Goal: Check status: Check status

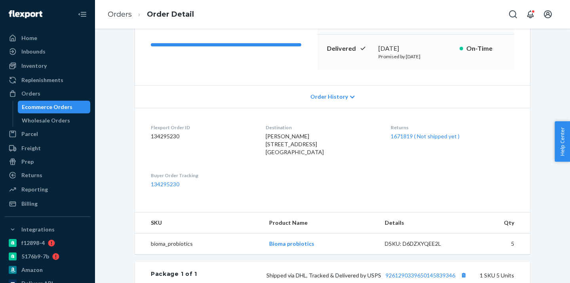
scroll to position [287, 0]
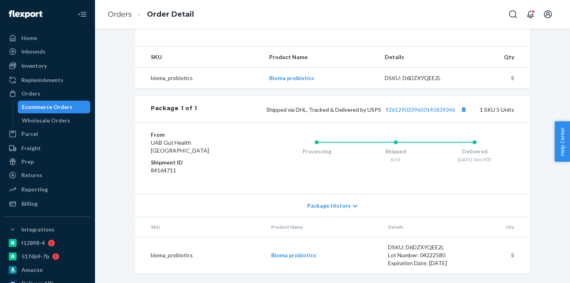
click at [61, 106] on div "Ecommerce Orders" at bounding box center [47, 107] width 51 height 8
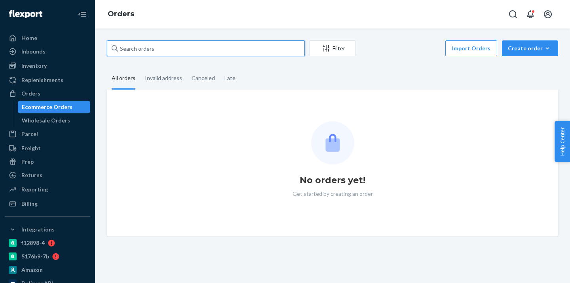
click at [143, 50] on input "text" at bounding box center [206, 48] width 198 height 16
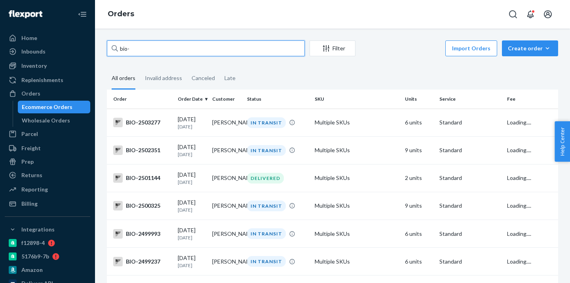
paste input "1674300"
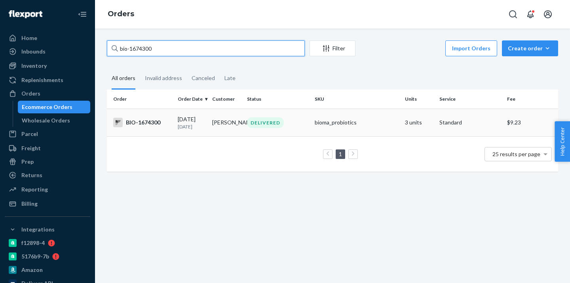
type input "bio-1674300"
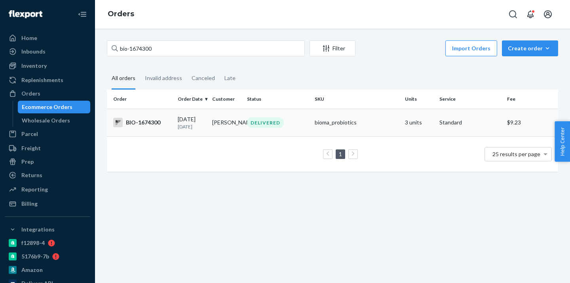
click at [213, 120] on td "[PERSON_NAME]" at bounding box center [226, 122] width 34 height 28
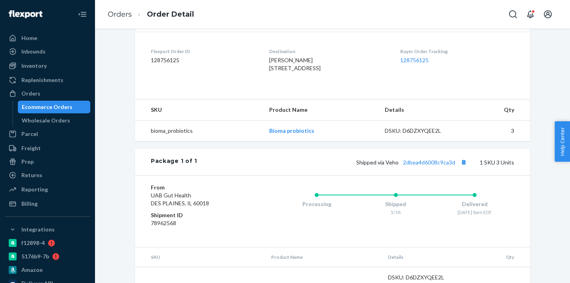
scroll to position [235, 0]
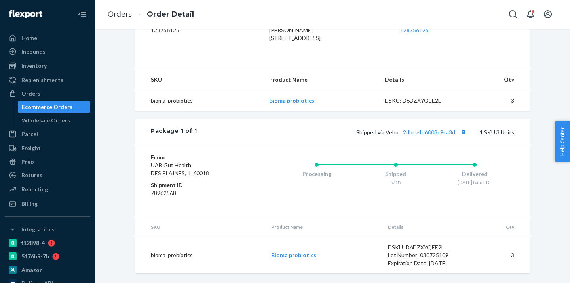
click at [78, 106] on div "Ecommerce Orders" at bounding box center [54, 106] width 71 height 11
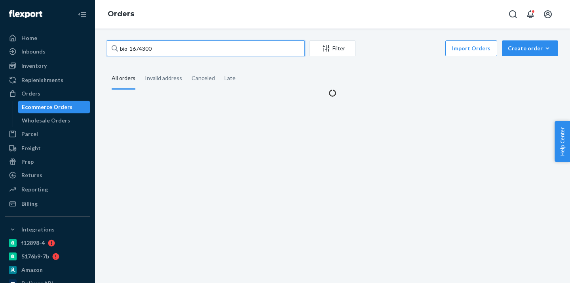
click at [142, 49] on input "bio-1674300" at bounding box center [206, 48] width 198 height 16
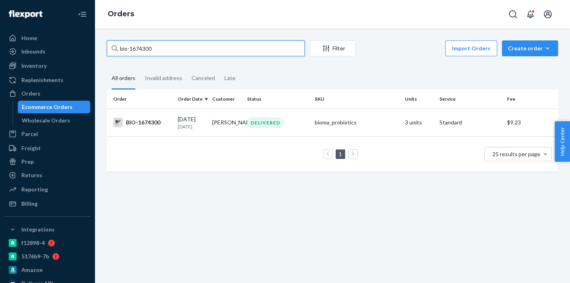
paste input "469603"
type input "bio-1469603"
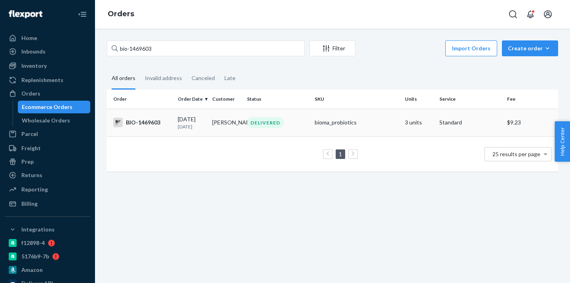
click at [220, 122] on td "[PERSON_NAME]" at bounding box center [226, 122] width 34 height 28
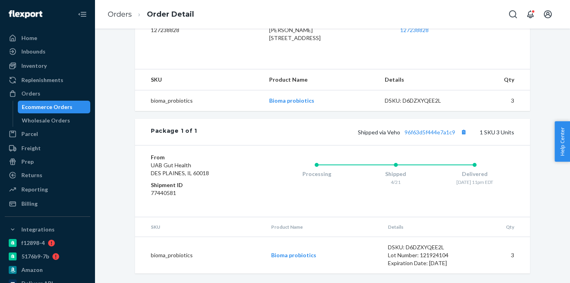
scroll to position [235, 0]
click at [80, 107] on div "Ecommerce Orders" at bounding box center [54, 106] width 71 height 11
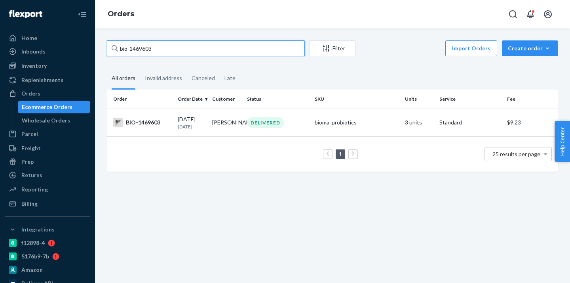
click at [141, 50] on input "bio-1469603" at bounding box center [206, 48] width 198 height 16
paste input "2371465"
type input "bio-2371465"
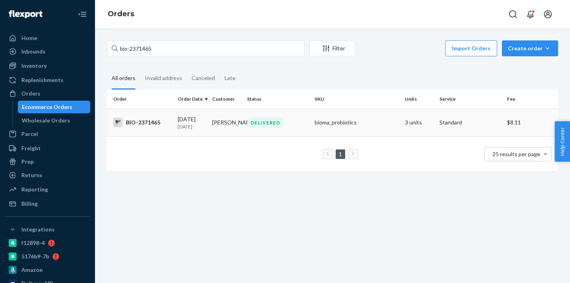
click at [222, 127] on td "[PERSON_NAME]" at bounding box center [226, 122] width 34 height 28
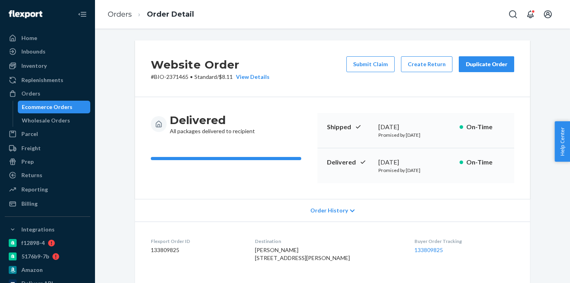
click at [70, 107] on div "Ecommerce Orders" at bounding box center [54, 106] width 71 height 11
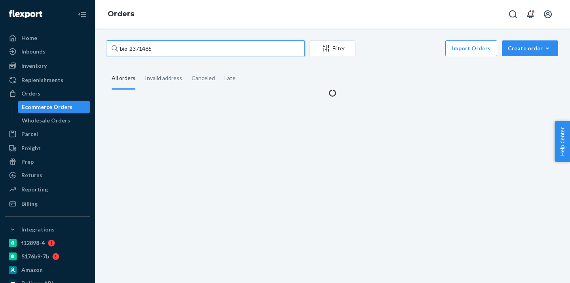
click at [141, 49] on input "bio-2371465" at bounding box center [206, 48] width 198 height 16
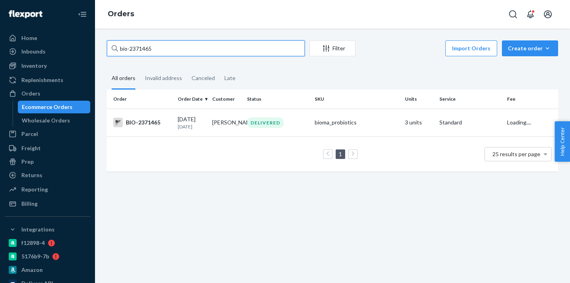
click at [141, 49] on input "bio-2371465" at bounding box center [206, 48] width 198 height 16
paste input "469087"
type input "bio-2469087"
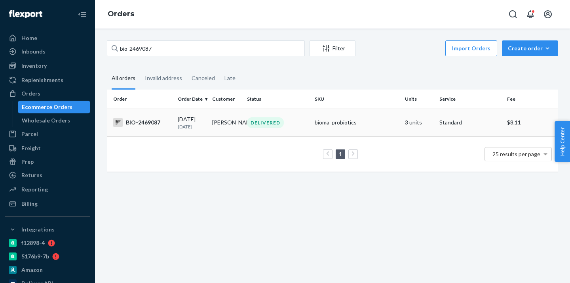
click at [209, 120] on td "[PERSON_NAME]" at bounding box center [226, 122] width 34 height 28
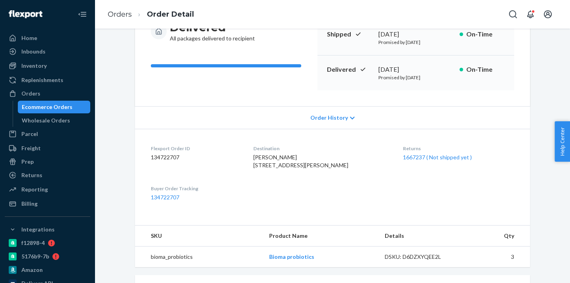
scroll to position [109, 0]
